Goal: Contribute content: Add original content to the website for others to see

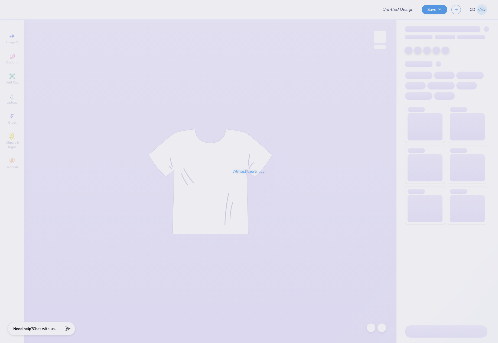
type input "[PERSON_NAME] : [US_STATE][GEOGRAPHIC_DATA]"
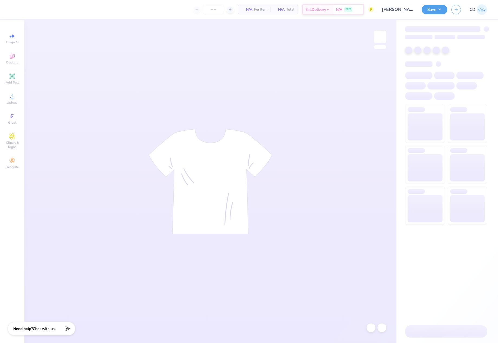
type input "24"
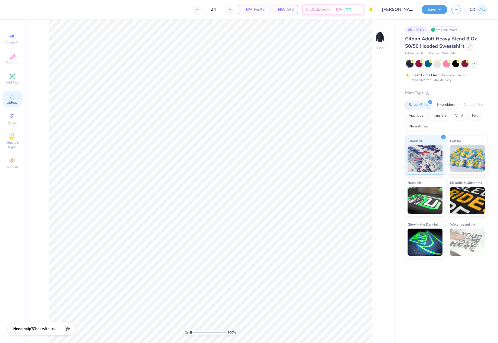
click at [15, 101] on span "Upload" at bounding box center [12, 102] width 11 height 4
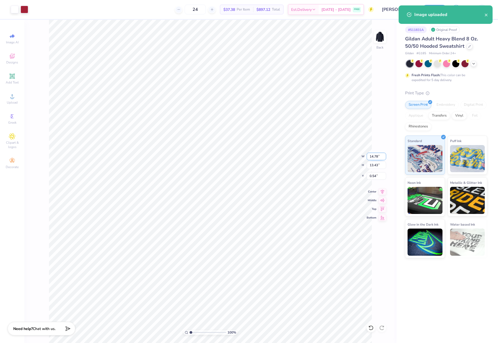
drag, startPoint x: 369, startPoint y: 157, endPoint x: 380, endPoint y: 158, distance: 11.2
click at [380, 158] on input "14.78" at bounding box center [377, 157] width 20 height 8
type input "3.50"
type input "3.18"
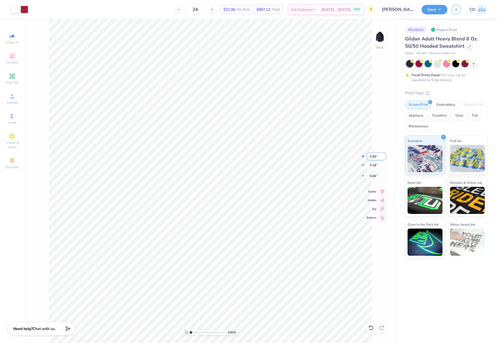
type input "3.00"
click at [374, 37] on img at bounding box center [380, 37] width 22 height 22
click at [11, 100] on div "Upload" at bounding box center [12, 99] width 19 height 16
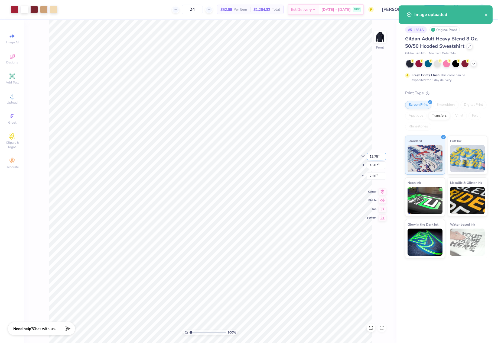
drag, startPoint x: 369, startPoint y: 157, endPoint x: 380, endPoint y: 156, distance: 11.4
click at [380, 156] on input "13.75" at bounding box center [377, 157] width 20 height 8
type input "12.00"
type input "14.73"
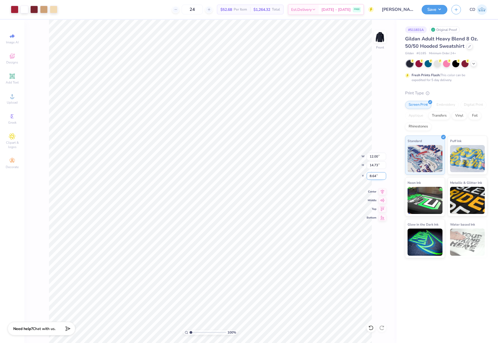
drag, startPoint x: 369, startPoint y: 173, endPoint x: 381, endPoint y: 174, distance: 12.5
click at [381, 174] on input "8.64" at bounding box center [377, 176] width 20 height 8
type input "6.00"
click at [430, 8] on button "Save" at bounding box center [435, 8] width 26 height 9
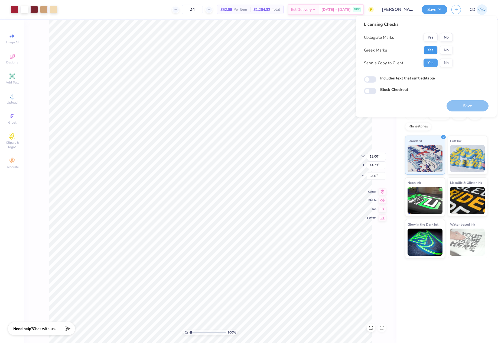
click at [426, 51] on button "Yes" at bounding box center [431, 50] width 14 height 9
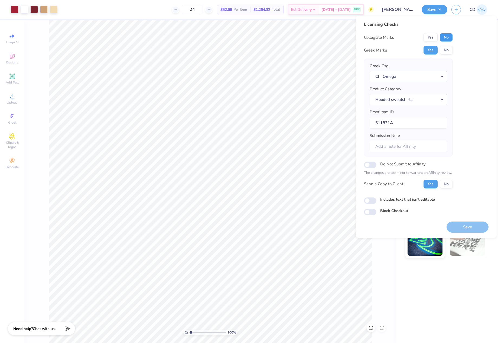
click at [450, 35] on button "No" at bounding box center [446, 37] width 13 height 9
click at [370, 202] on input "Includes text that isn't editable" at bounding box center [370, 200] width 12 height 7
checkbox input "true"
click at [461, 226] on button "Save" at bounding box center [468, 226] width 42 height 11
